Goal: Task Accomplishment & Management: Use online tool/utility

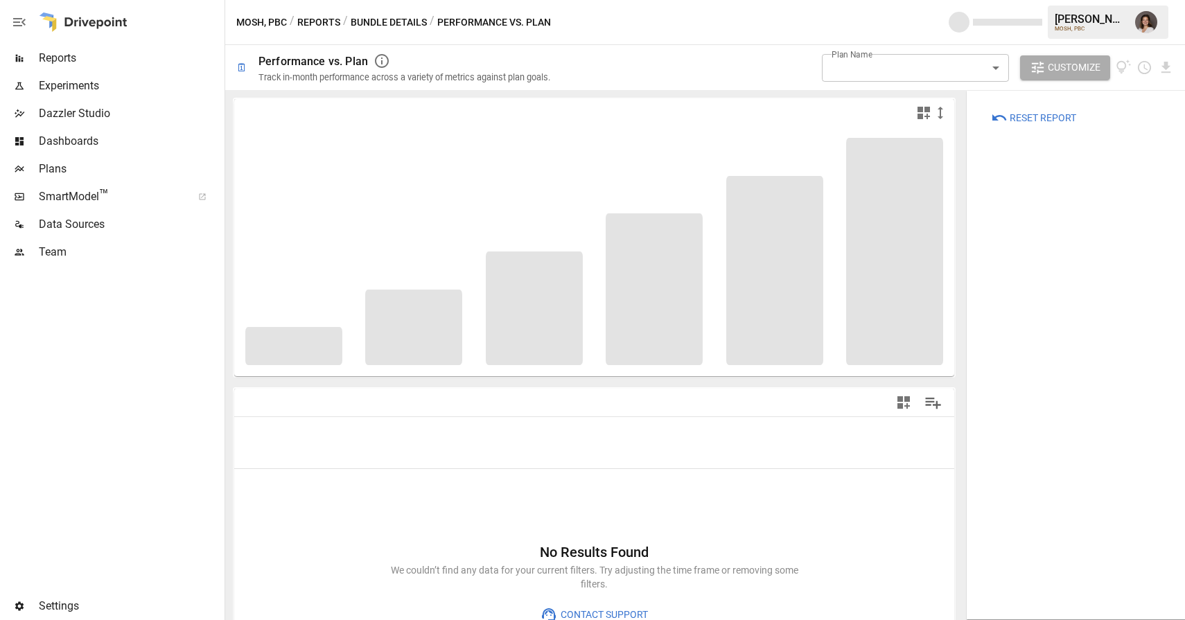
type input "**********"
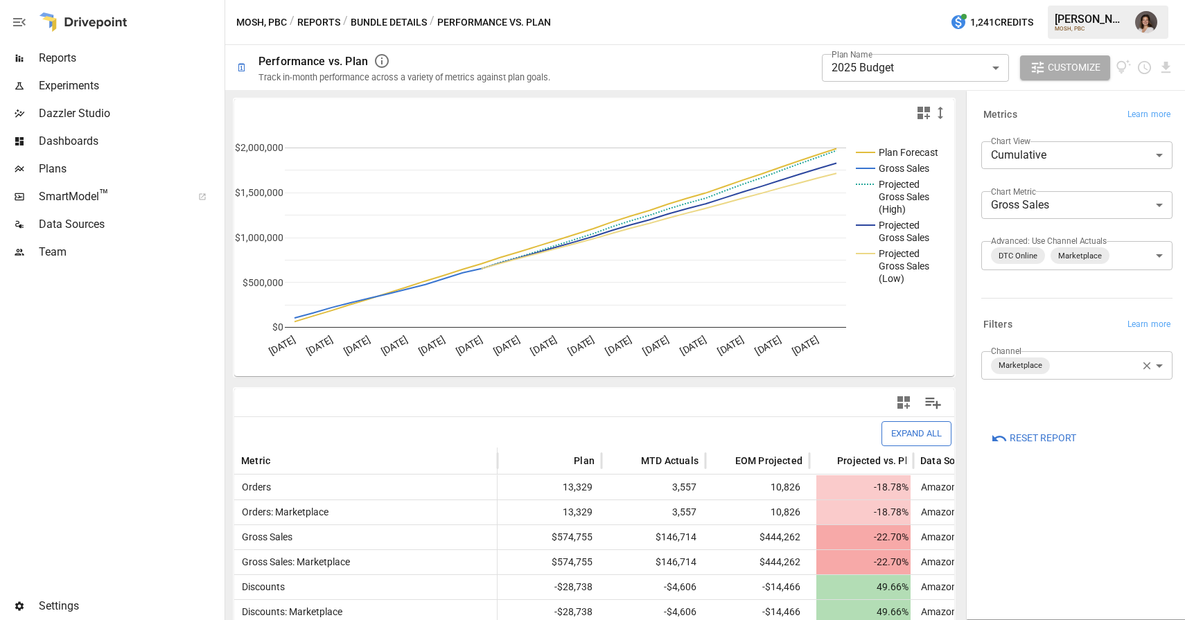
click at [143, 311] on div at bounding box center [111, 429] width 222 height 326
click at [111, 63] on span "Reports" at bounding box center [130, 58] width 183 height 17
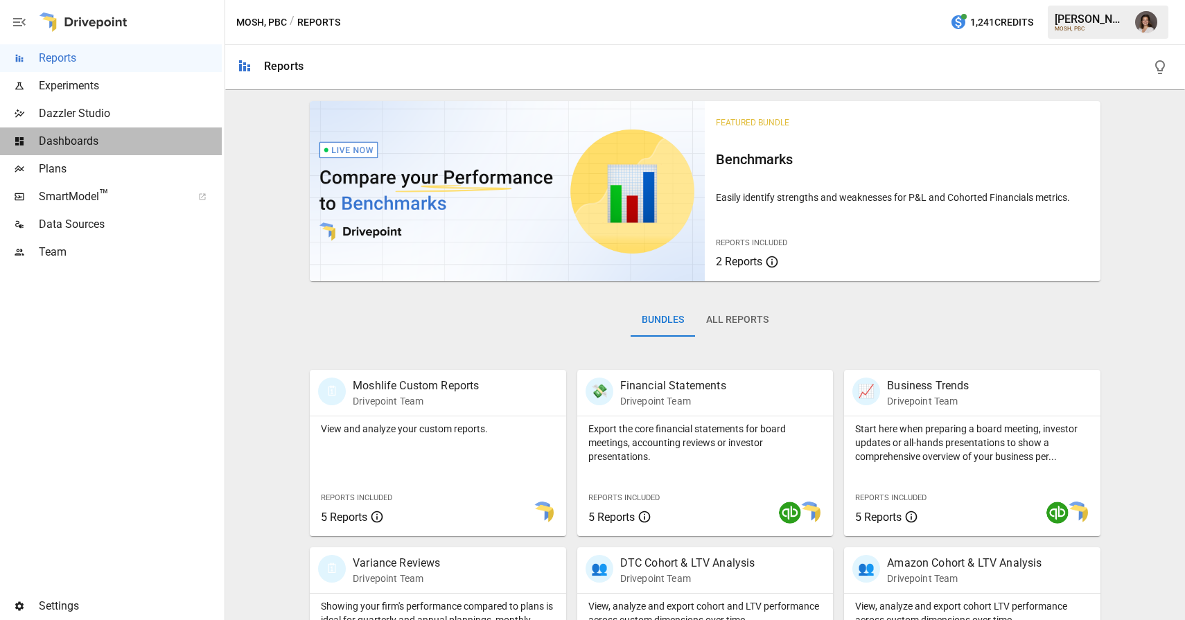
click at [110, 146] on span "Dashboards" at bounding box center [130, 141] width 183 height 17
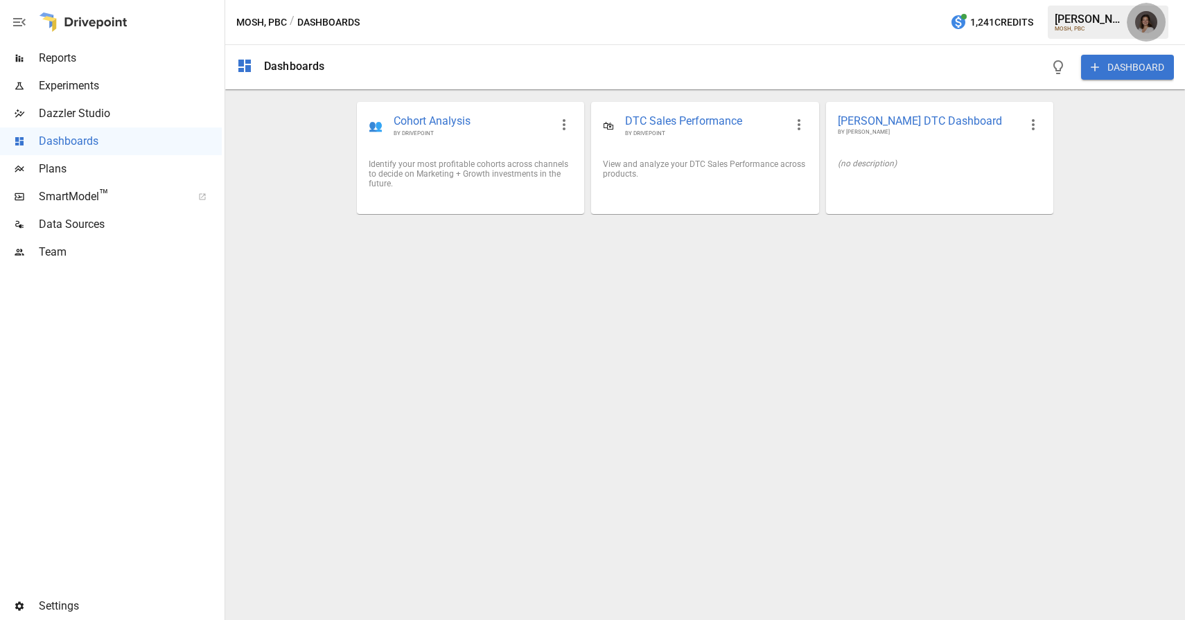
click at [1148, 19] on img "Franziska Ibscher" at bounding box center [1146, 22] width 22 height 22
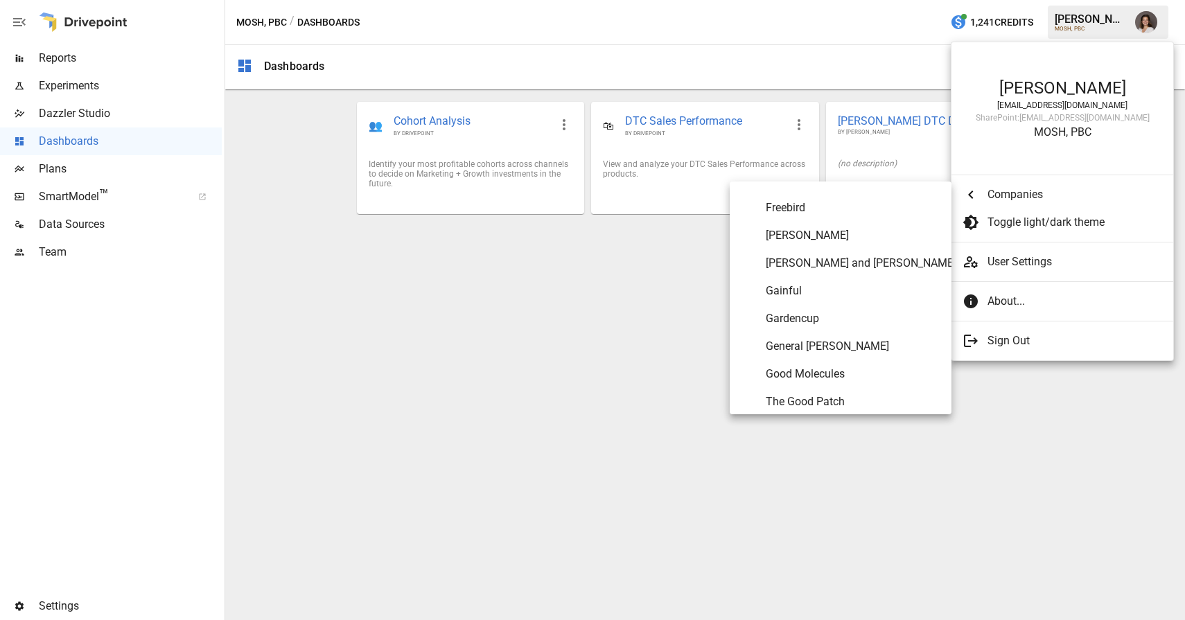
scroll to position [2814, 0]
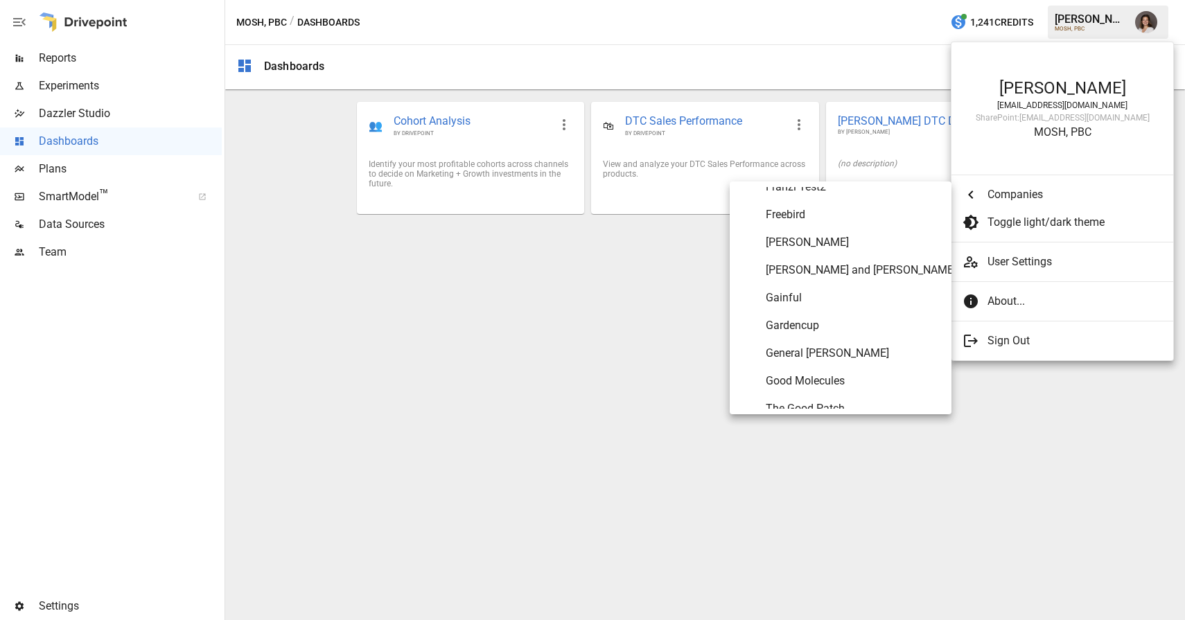
click at [573, 331] on div at bounding box center [592, 310] width 1185 height 620
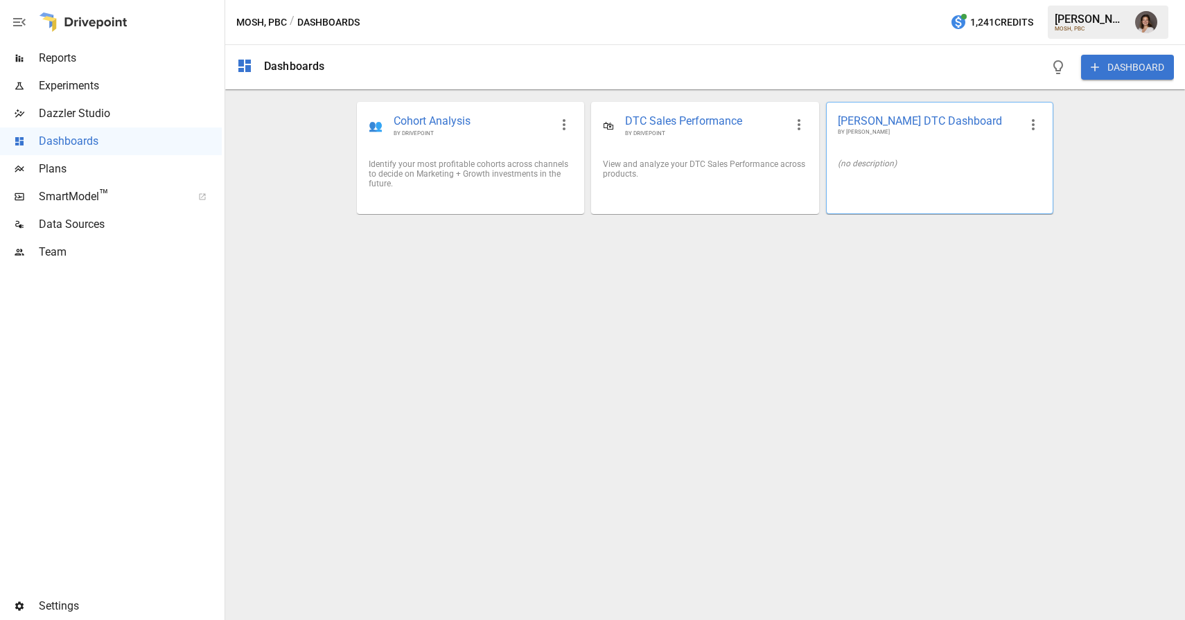
click at [926, 112] on div "[PERSON_NAME] DTC Dashboard BY [PERSON_NAME]" at bounding box center [940, 125] width 226 height 45
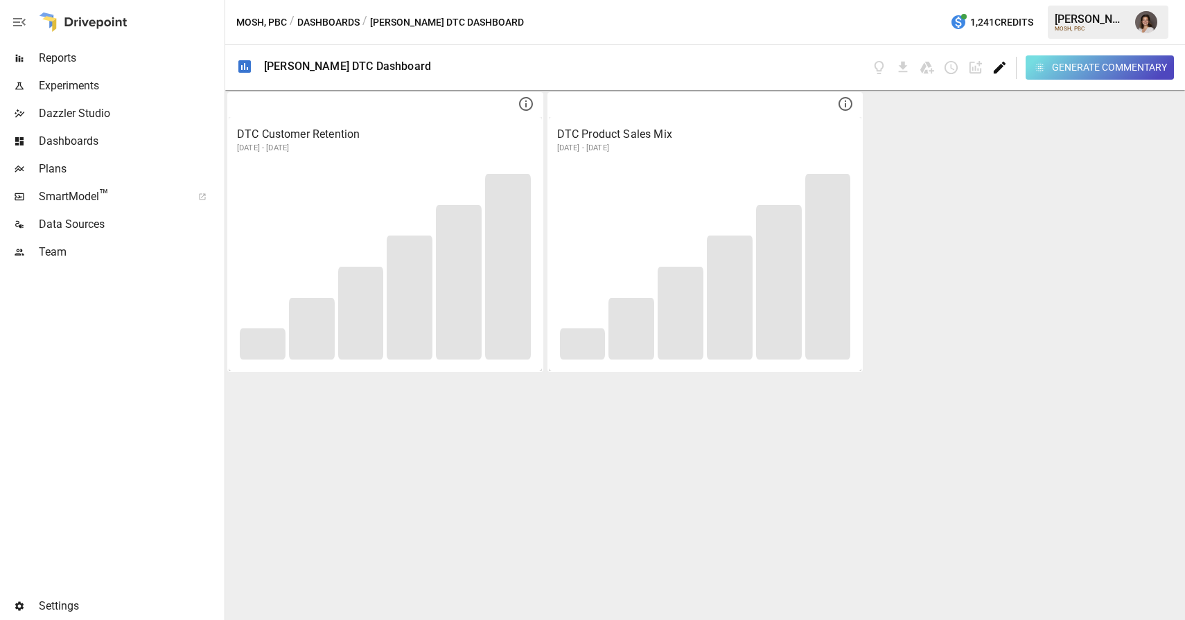
click at [1002, 67] on icon "Edit dashboard" at bounding box center [1000, 68] width 12 height 12
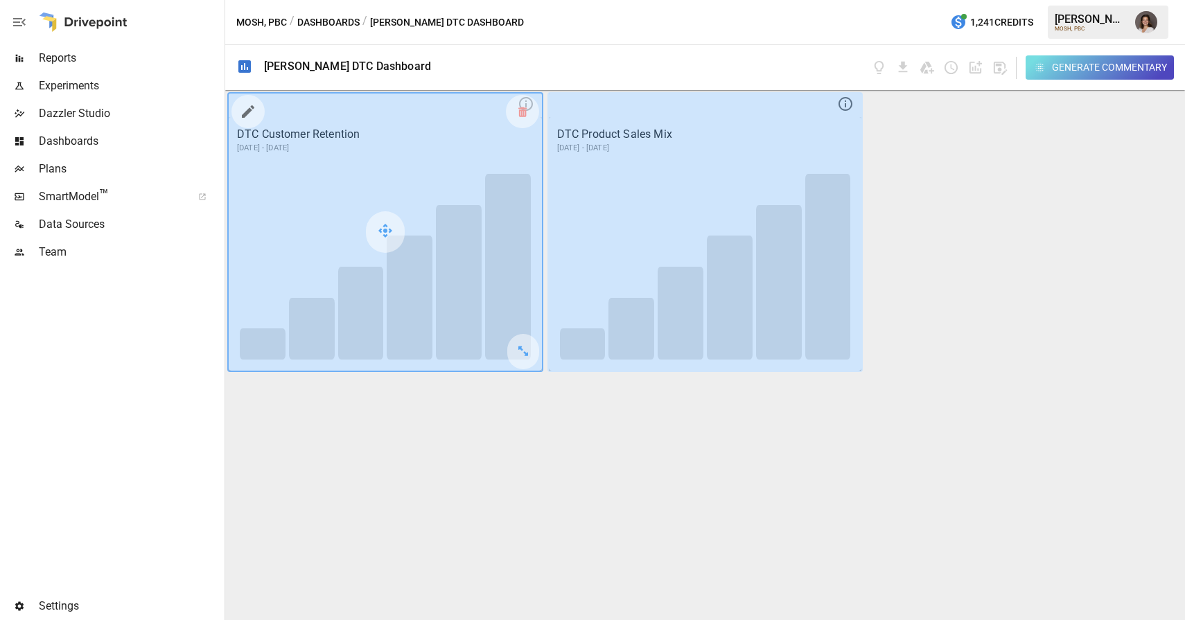
click at [247, 110] on icon "button" at bounding box center [248, 111] width 12 height 12
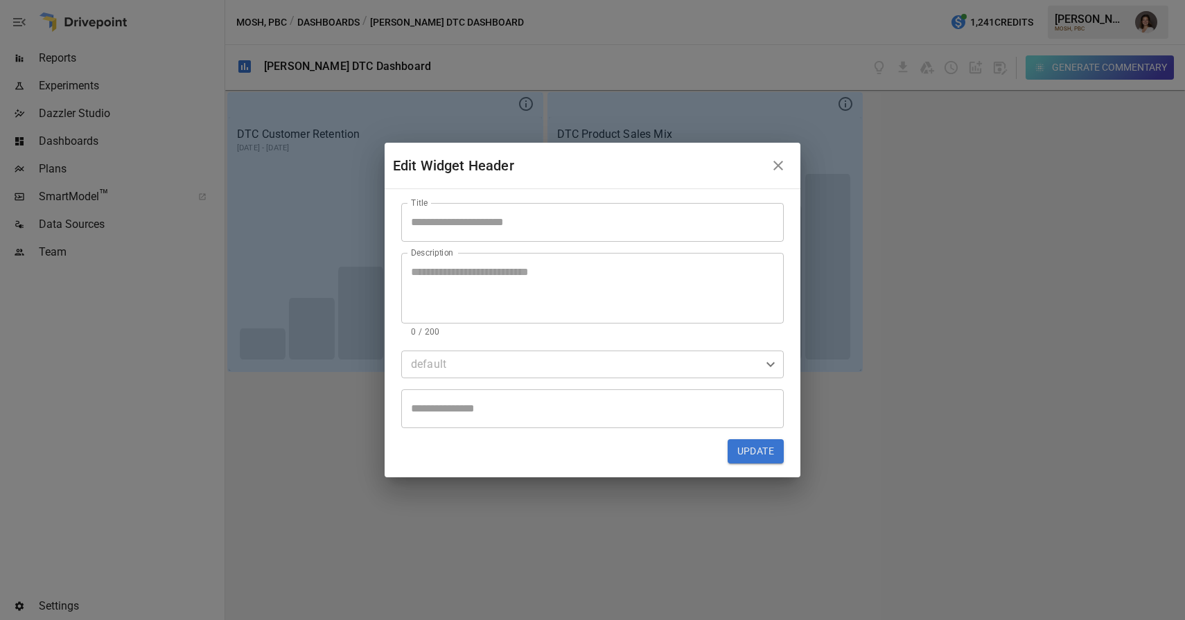
click at [448, 0] on body "Reports Experiments Dazzler Studio Dashboards Plans SmartModel ™ Data Sources T…" at bounding box center [592, 0] width 1185 height 0
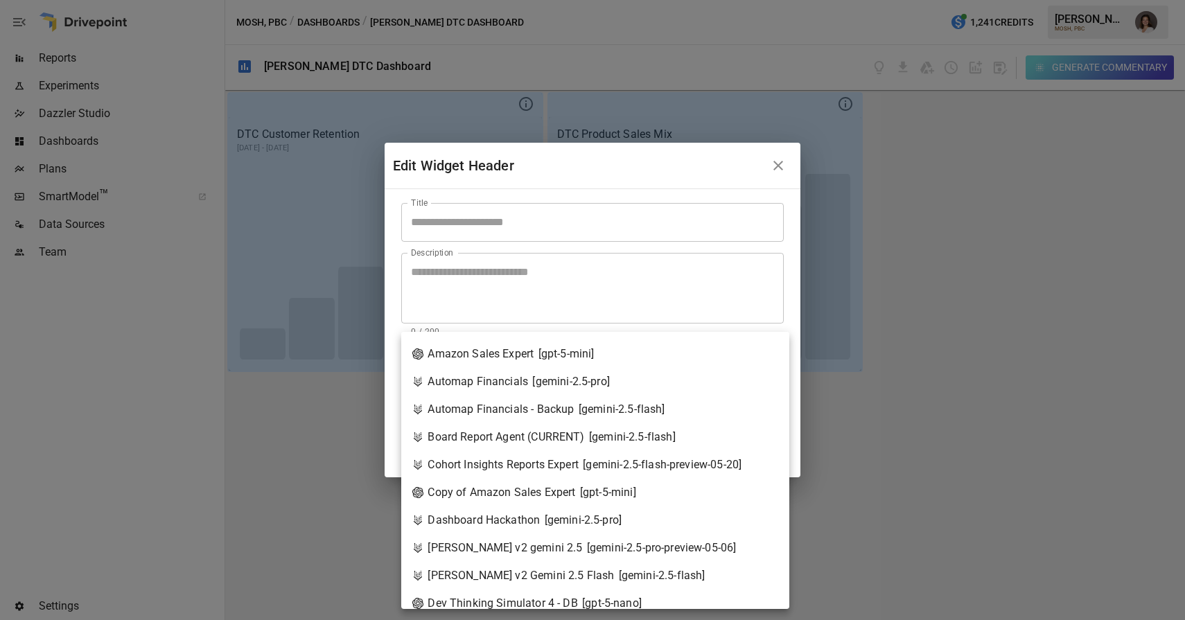
scroll to position [55, 0]
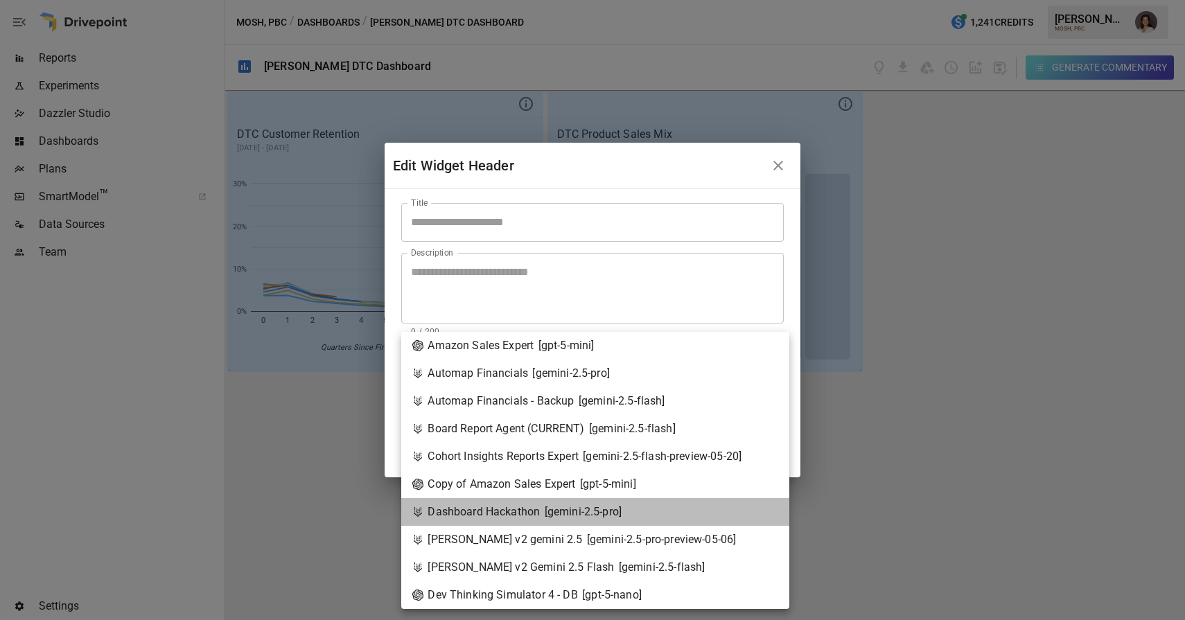
click at [460, 518] on div "Dashboard Hackathon [ gemini-2.5-pro ]" at bounding box center [516, 512] width 209 height 17
type input "**********"
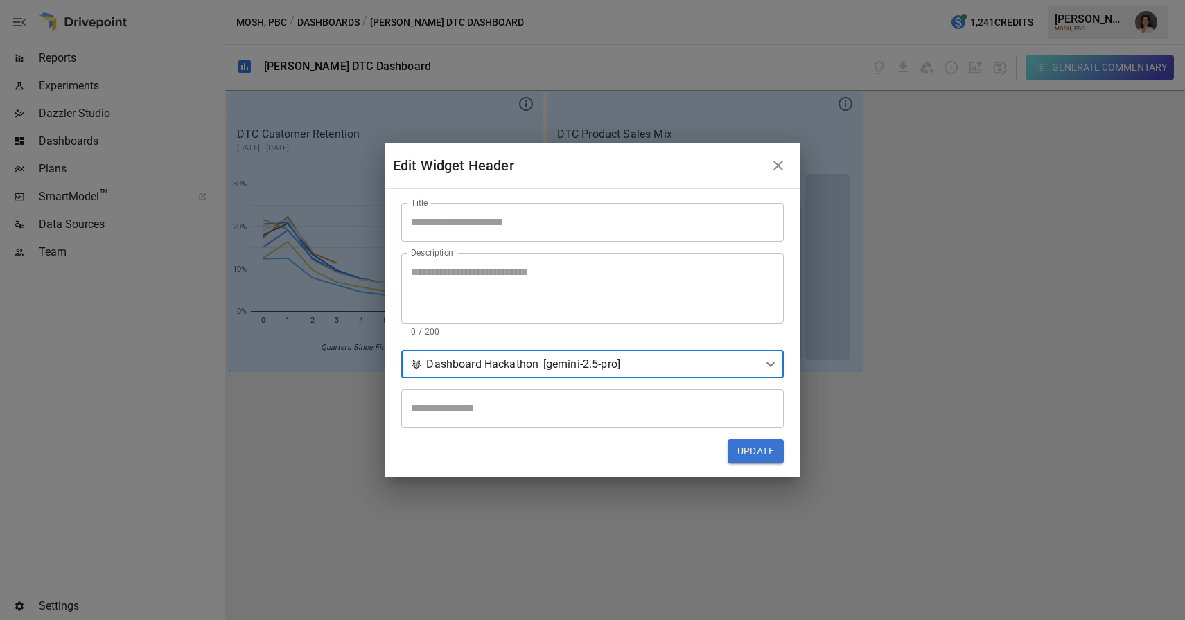
click at [752, 455] on button "Update" at bounding box center [756, 451] width 56 height 25
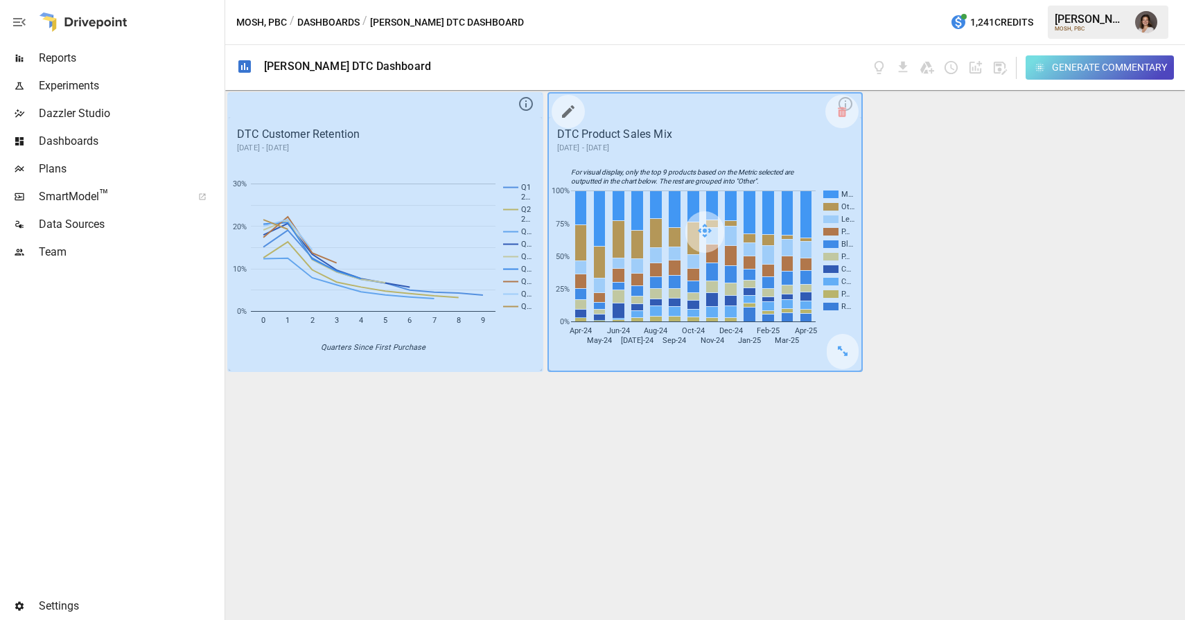
click at [567, 116] on icon "button" at bounding box center [568, 111] width 17 height 17
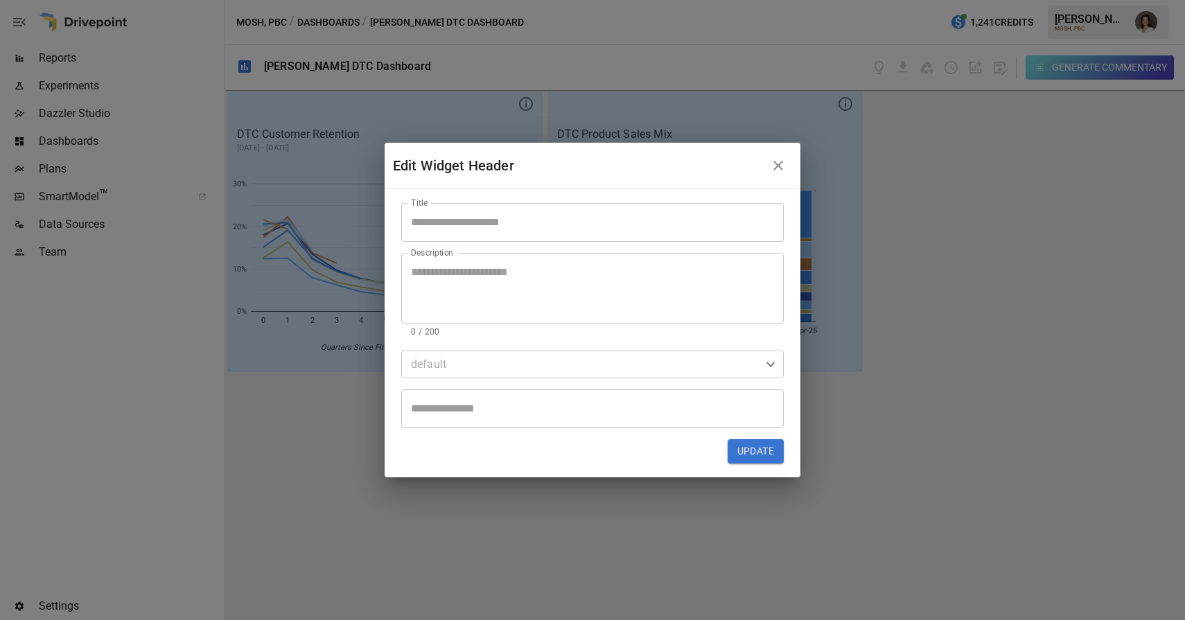
click at [661, 0] on body "Reports Experiments Dazzler Studio Dashboards Plans SmartModel ™ Data Sources T…" at bounding box center [592, 0] width 1185 height 0
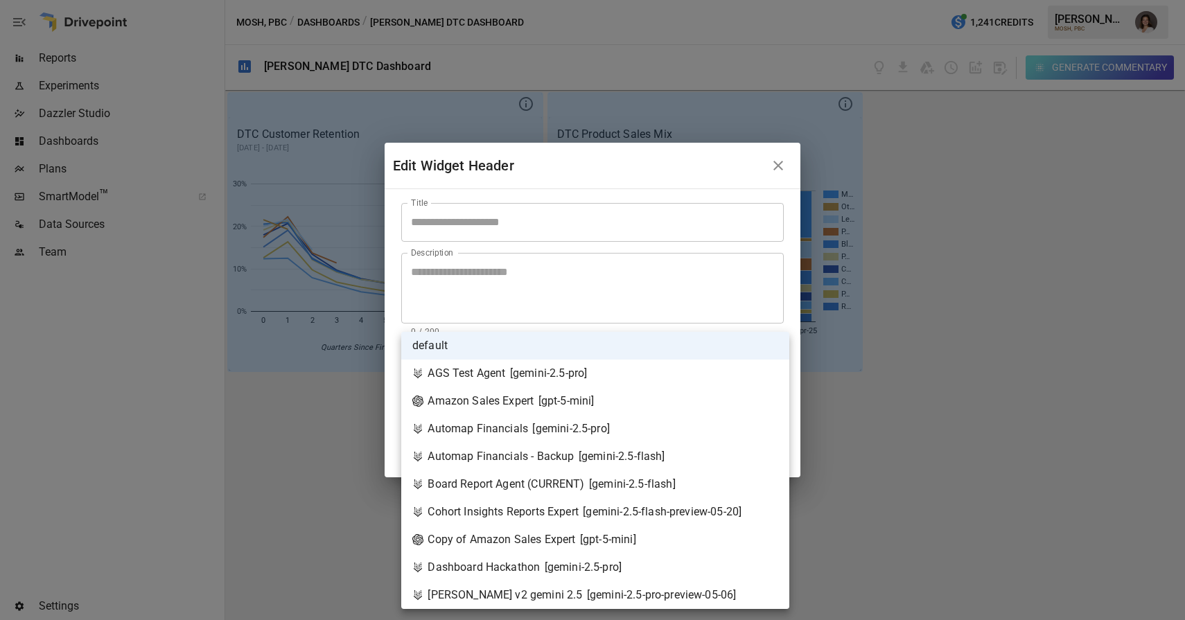
scroll to position [18, 0]
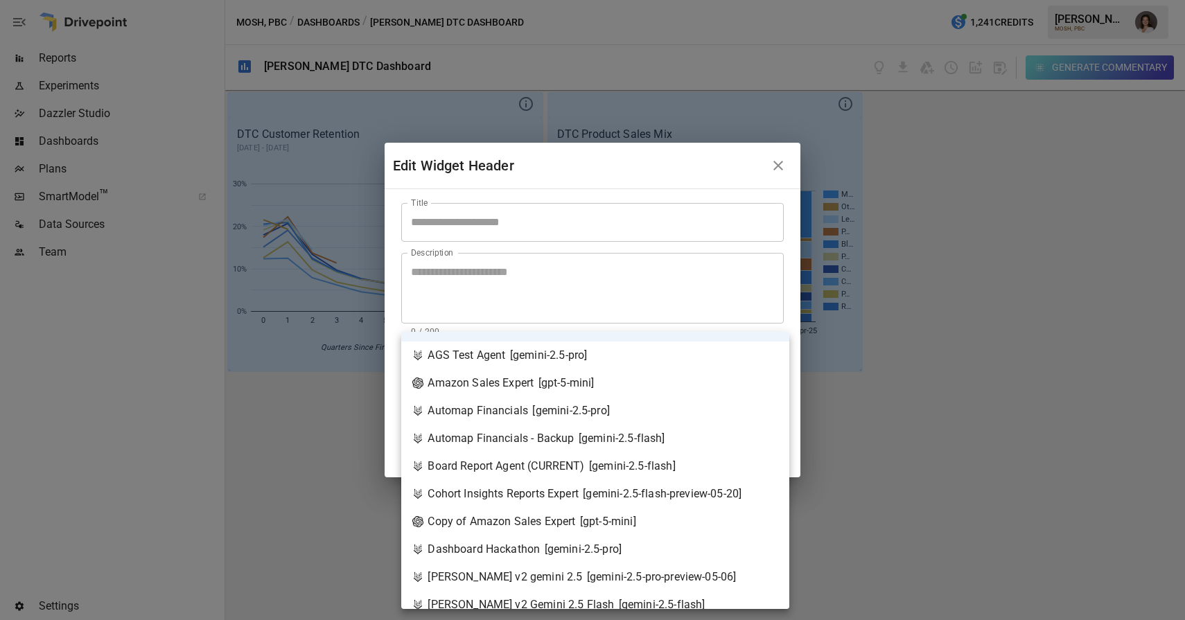
click at [620, 541] on li "Dashboard Hackathon [ gemini-2.5-pro ]" at bounding box center [595, 550] width 388 height 28
type input "**********"
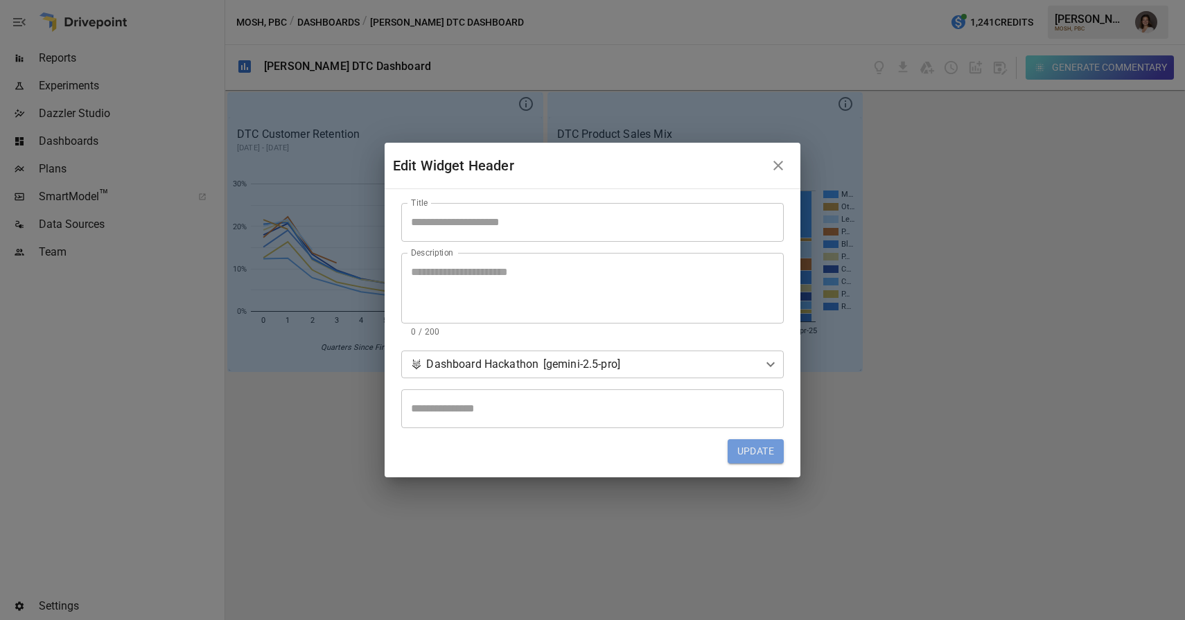
click at [753, 450] on button "Update" at bounding box center [756, 451] width 56 height 25
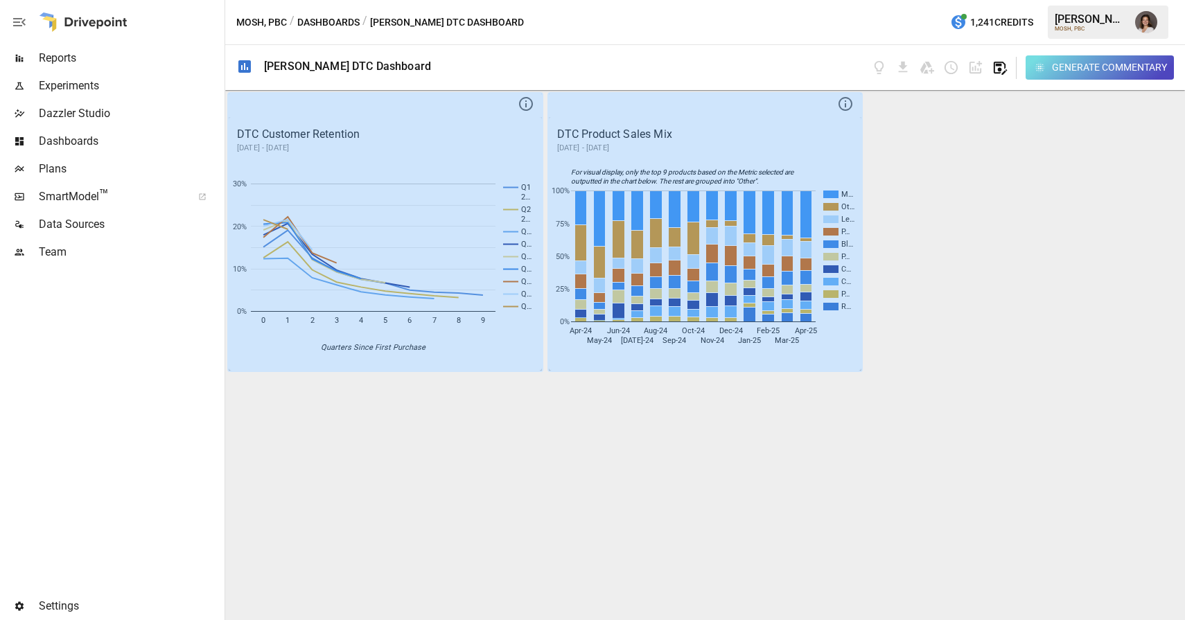
click at [1000, 62] on icon "button" at bounding box center [1000, 68] width 16 height 16
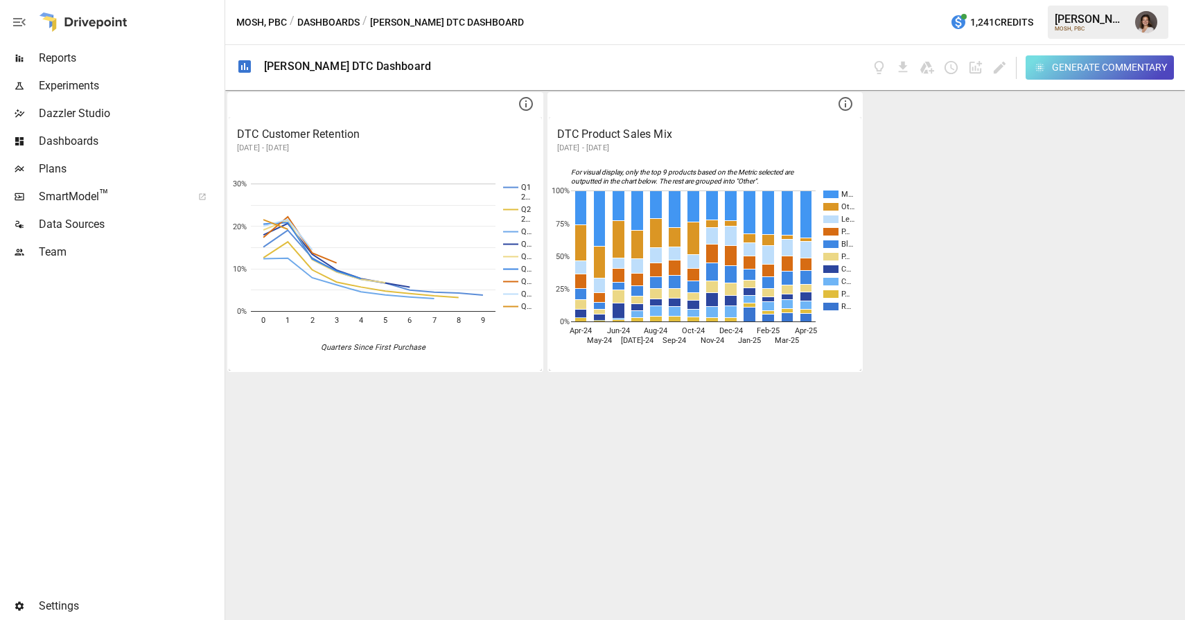
click at [1058, 69] on div "Generate Commentary" at bounding box center [1109, 67] width 115 height 17
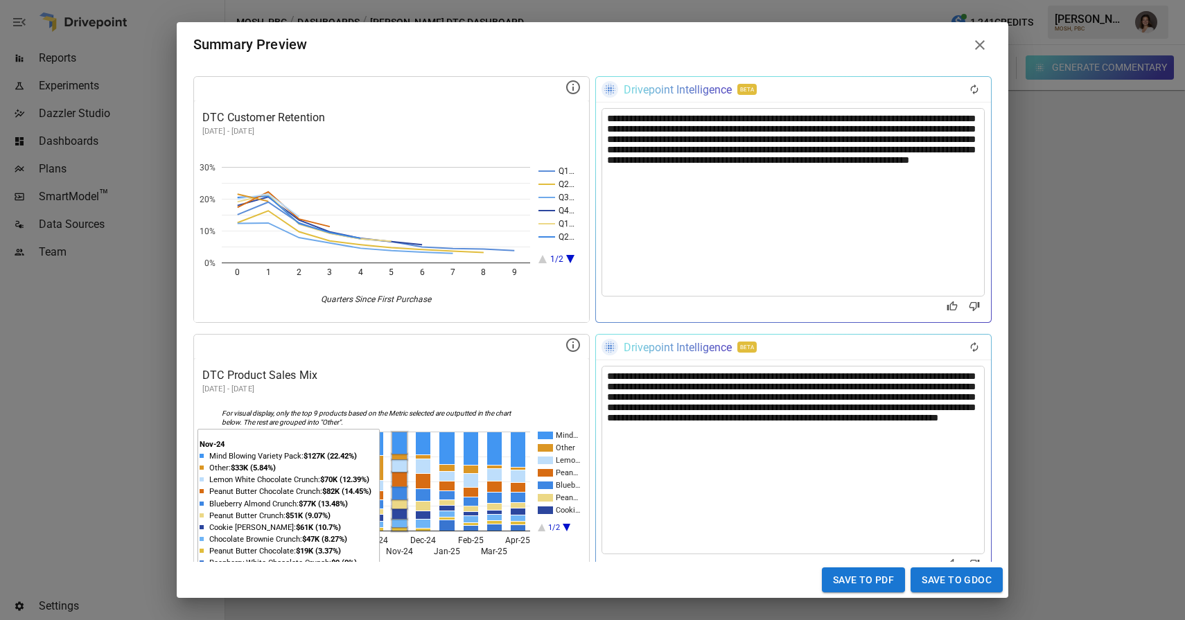
scroll to position [91, 0]
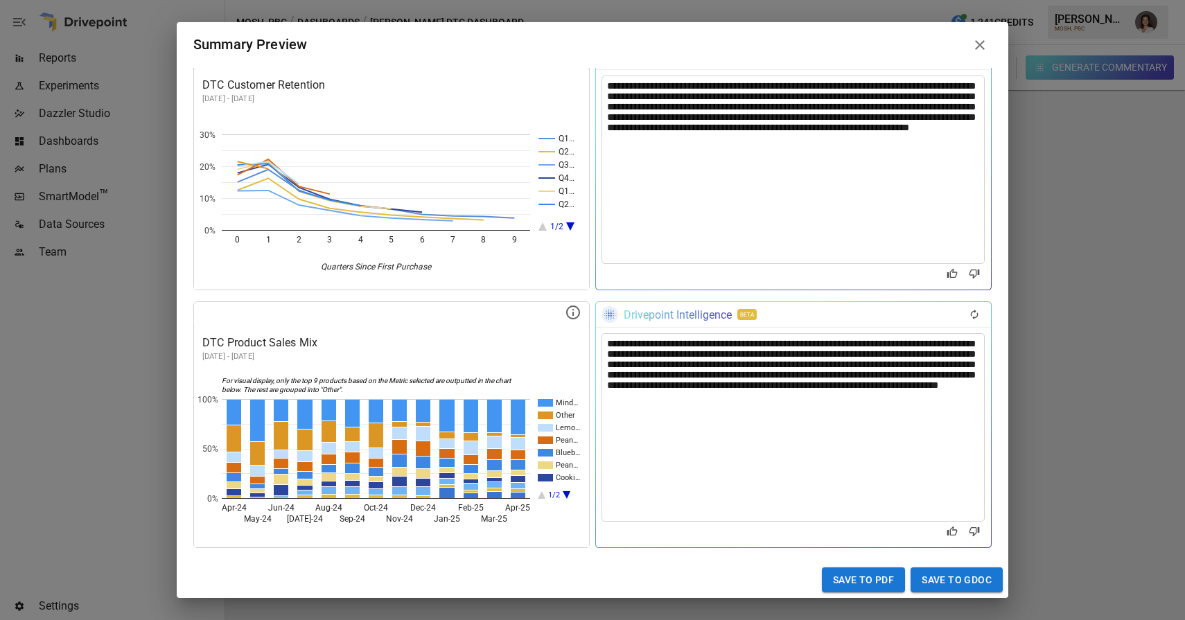
click at [974, 44] on icon at bounding box center [980, 45] width 17 height 17
